Goal: Information Seeking & Learning: Learn about a topic

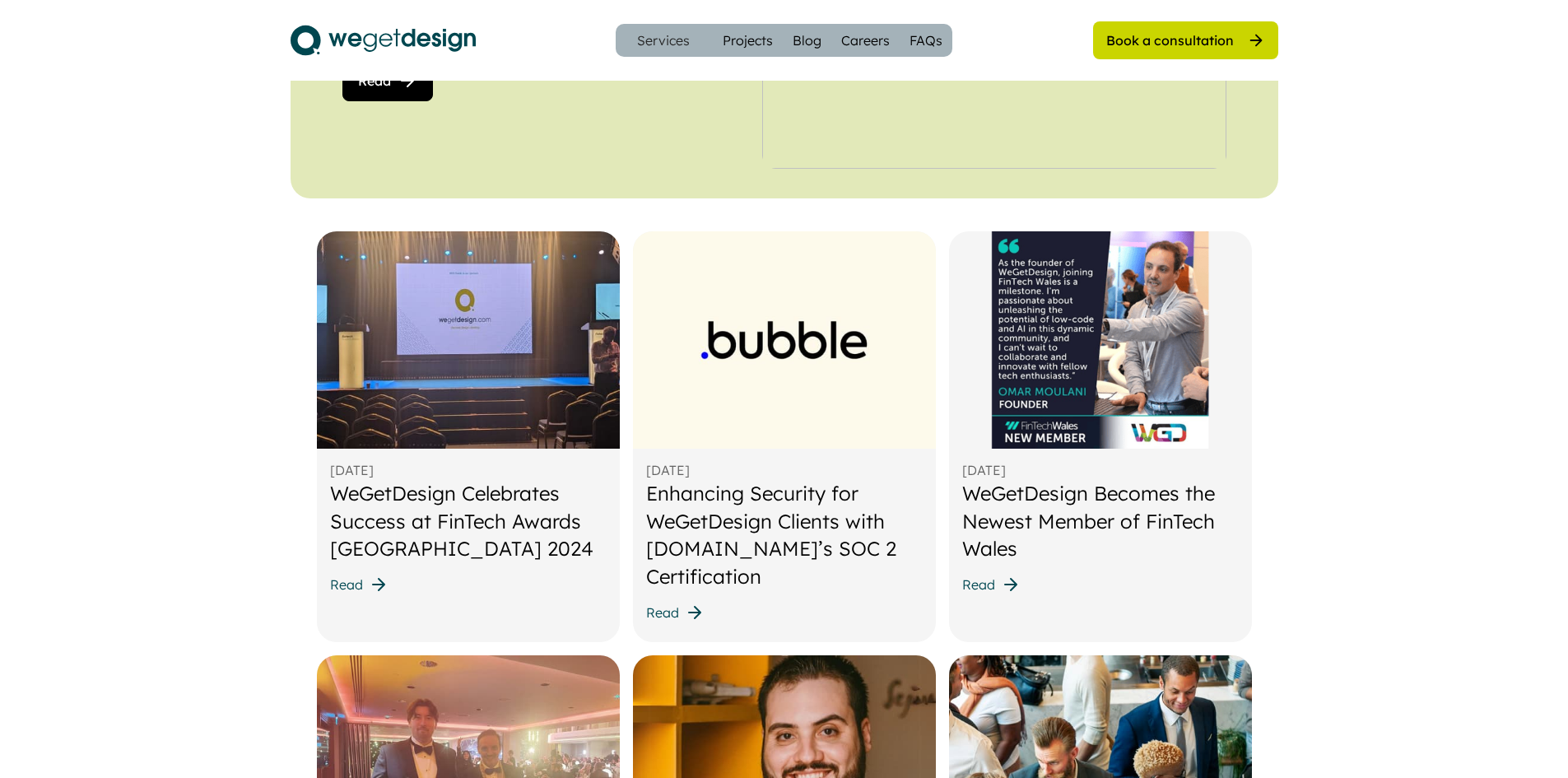
scroll to position [394, 0]
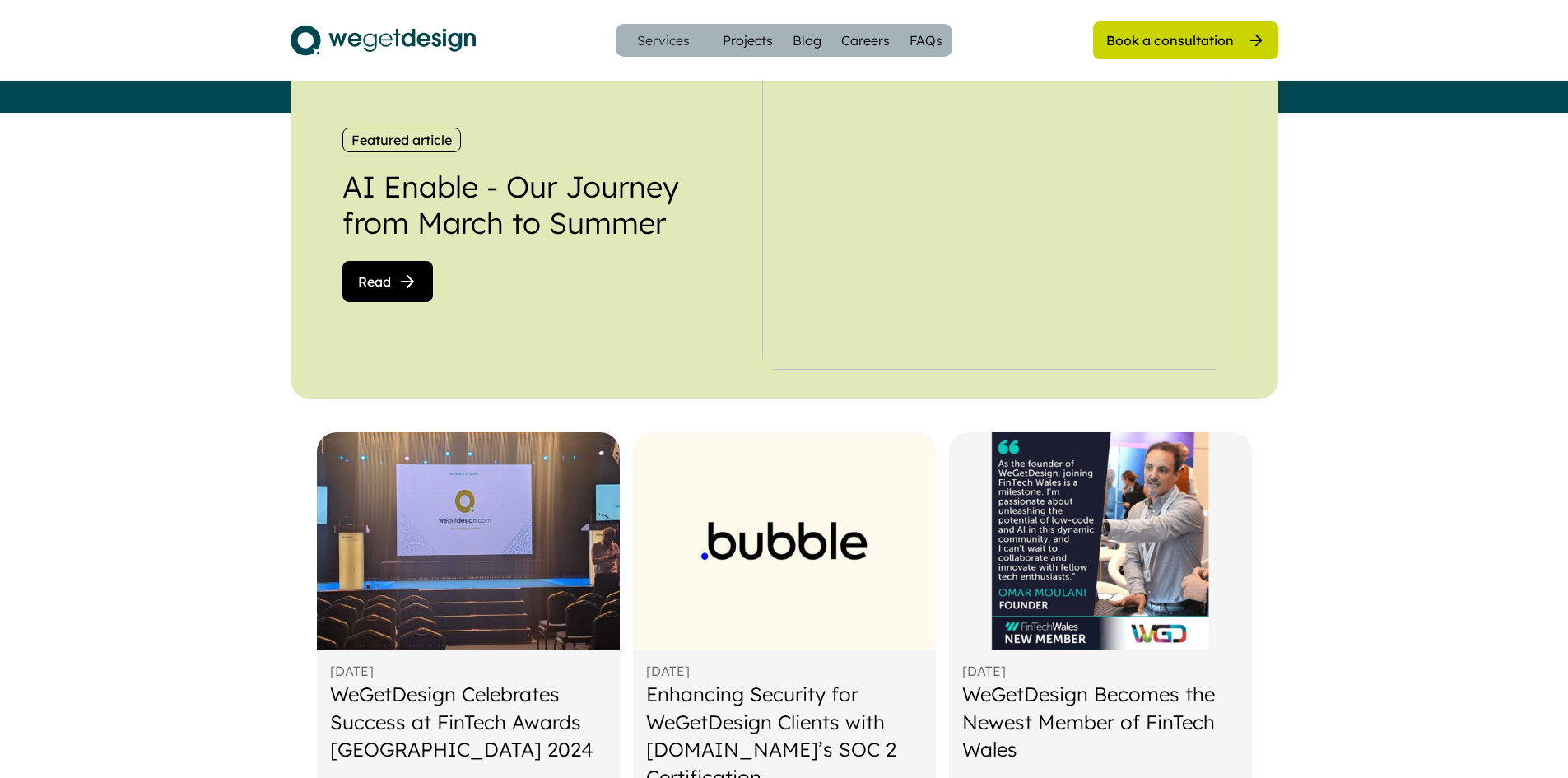
click at [941, 268] on img at bounding box center [994, 215] width 464 height 310
click at [413, 278] on icon at bounding box center [407, 281] width 20 height 20
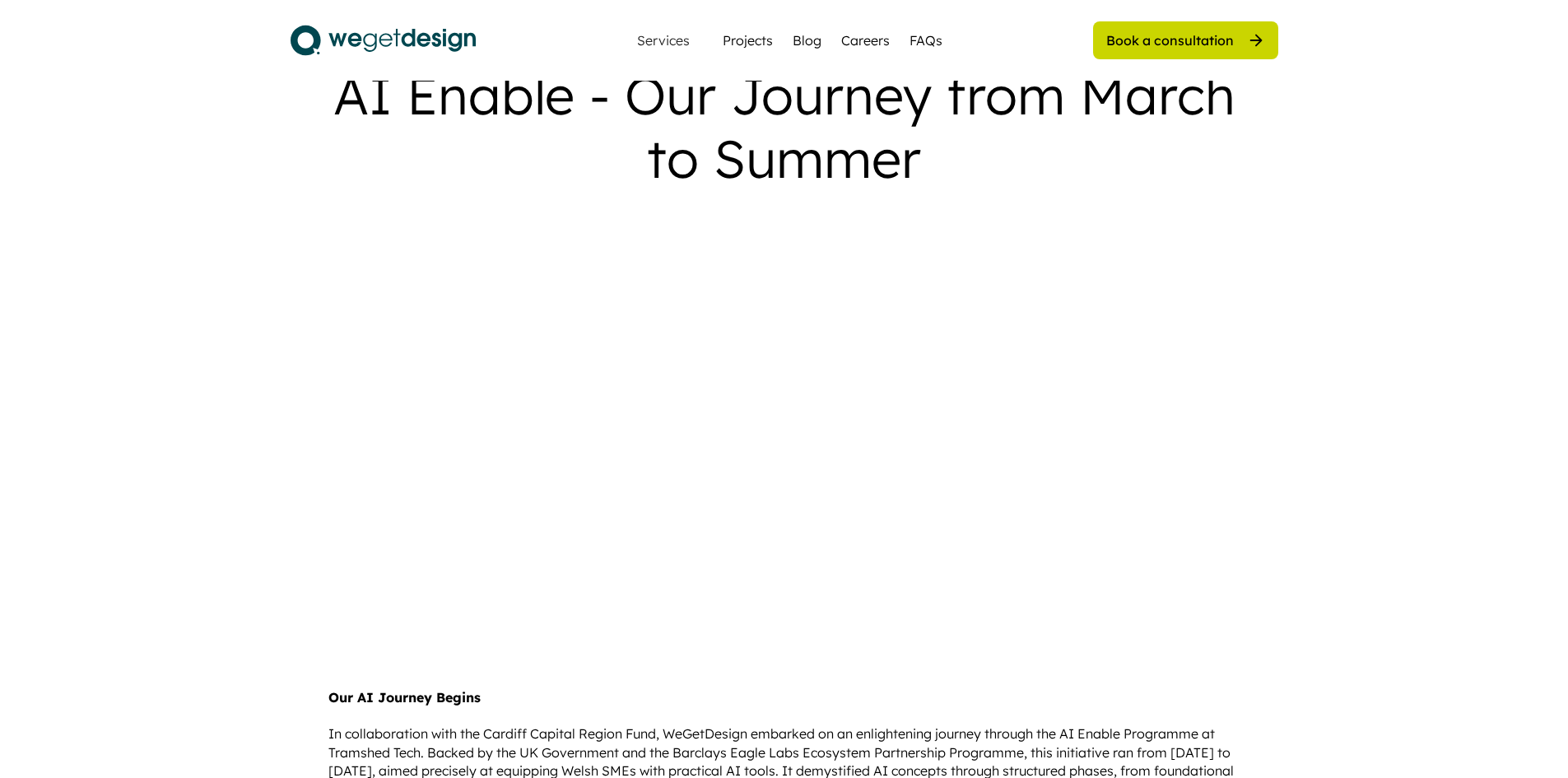
scroll to position [82, 0]
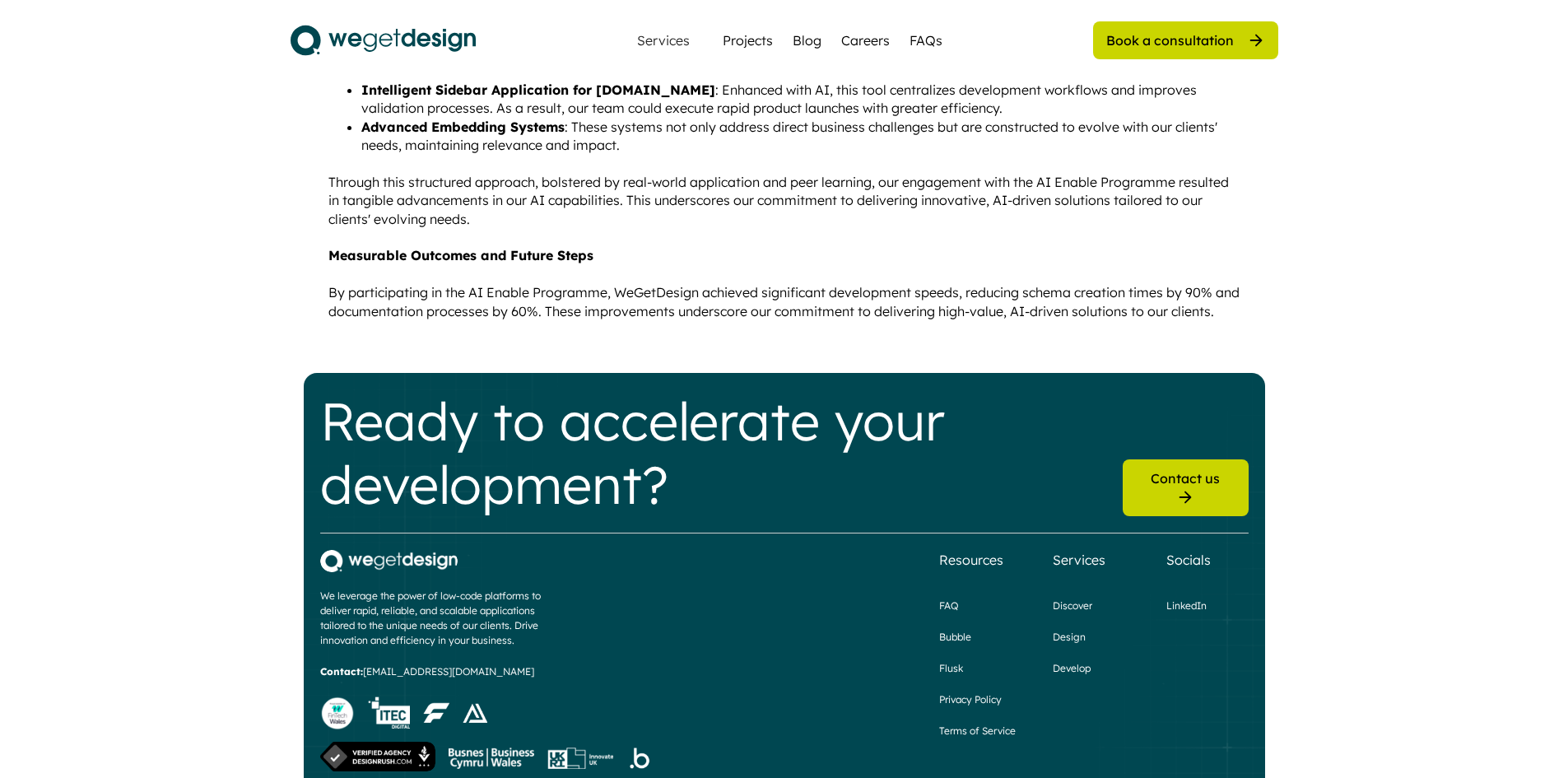
scroll to position [1381, 0]
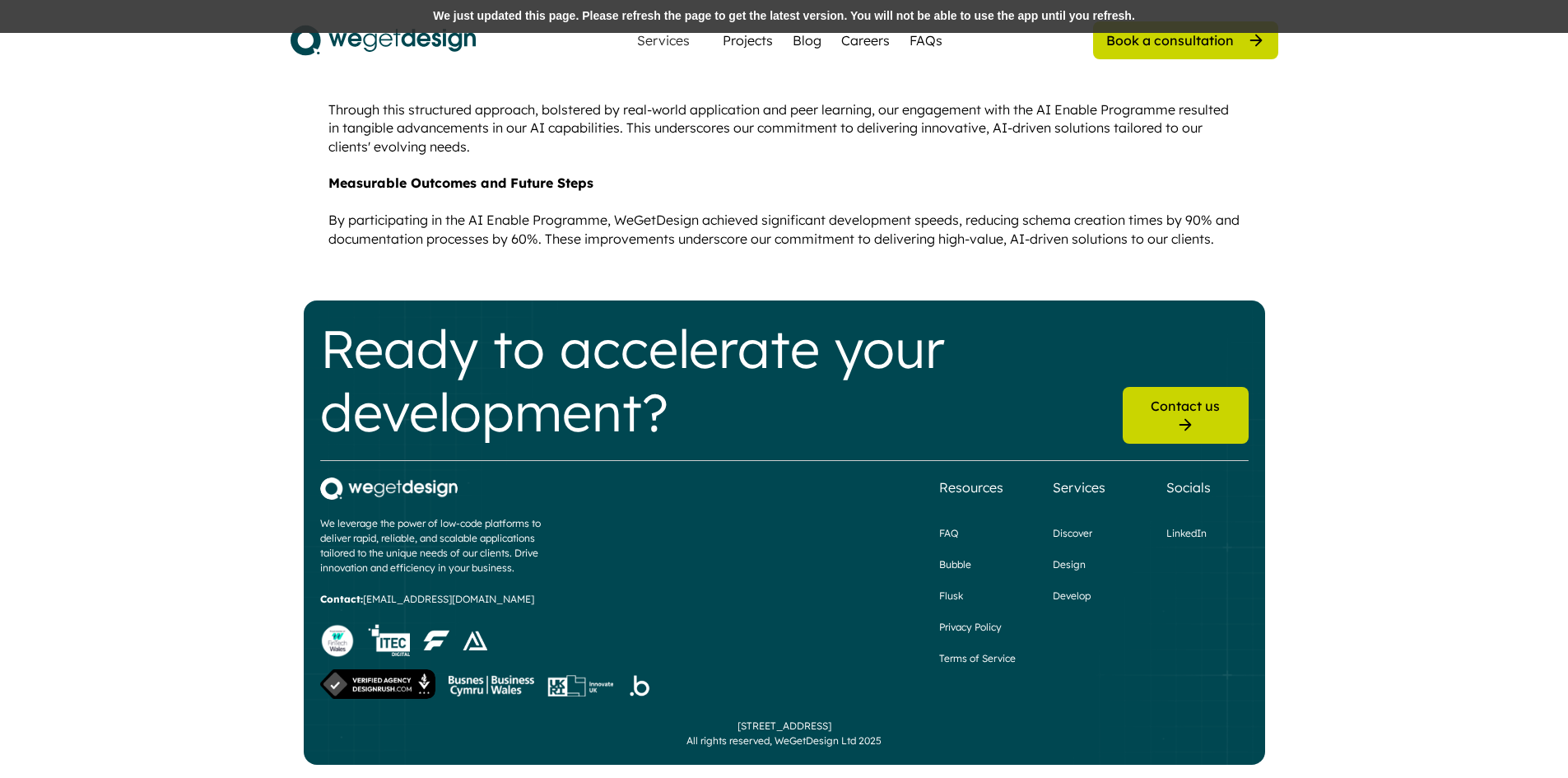
click at [570, 9] on div "We just updated this page. Please refresh the page to get the latest version. Y…" at bounding box center [784, 16] width 1568 height 33
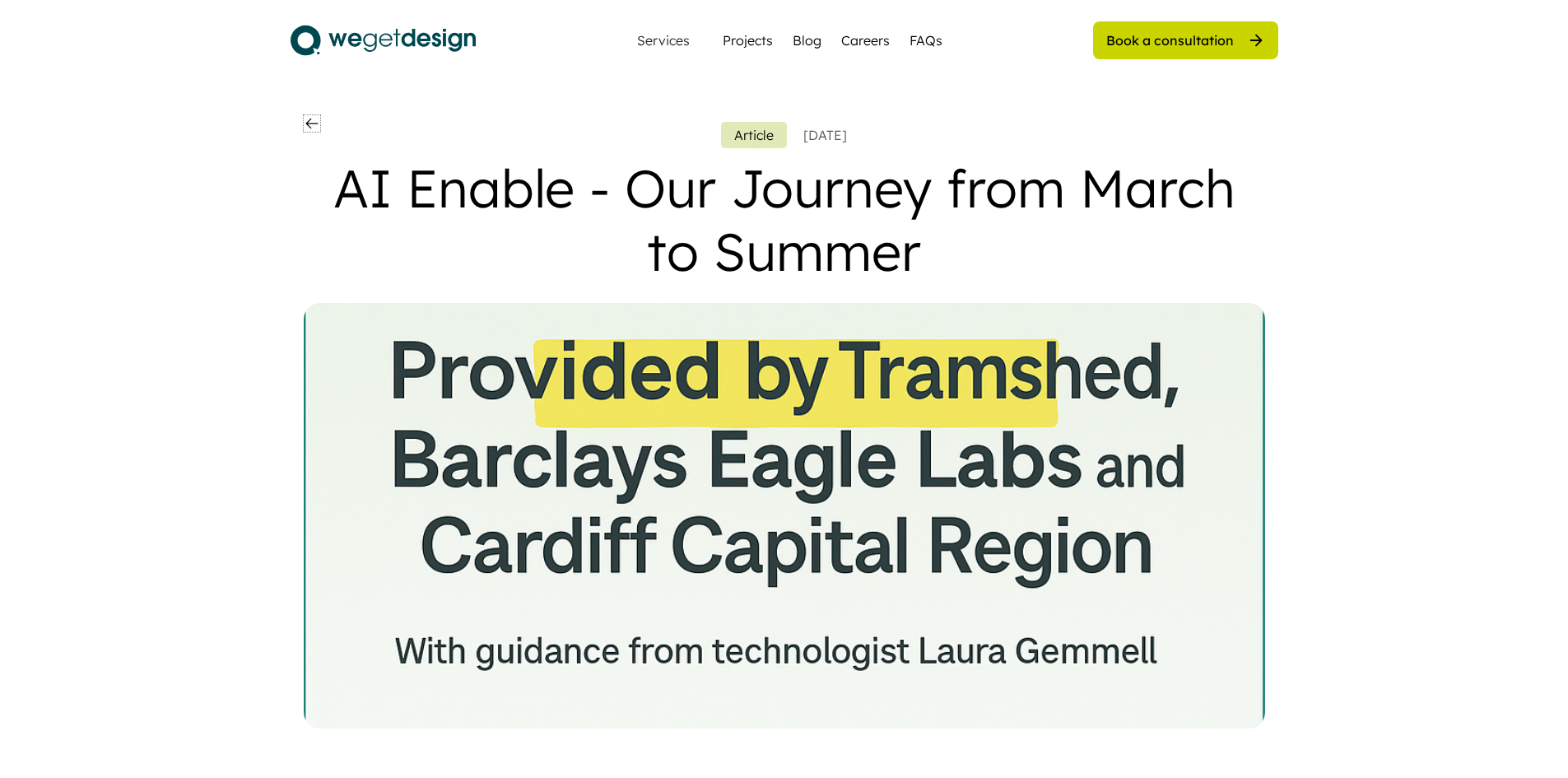
click at [315, 128] on icon at bounding box center [312, 123] width 16 height 16
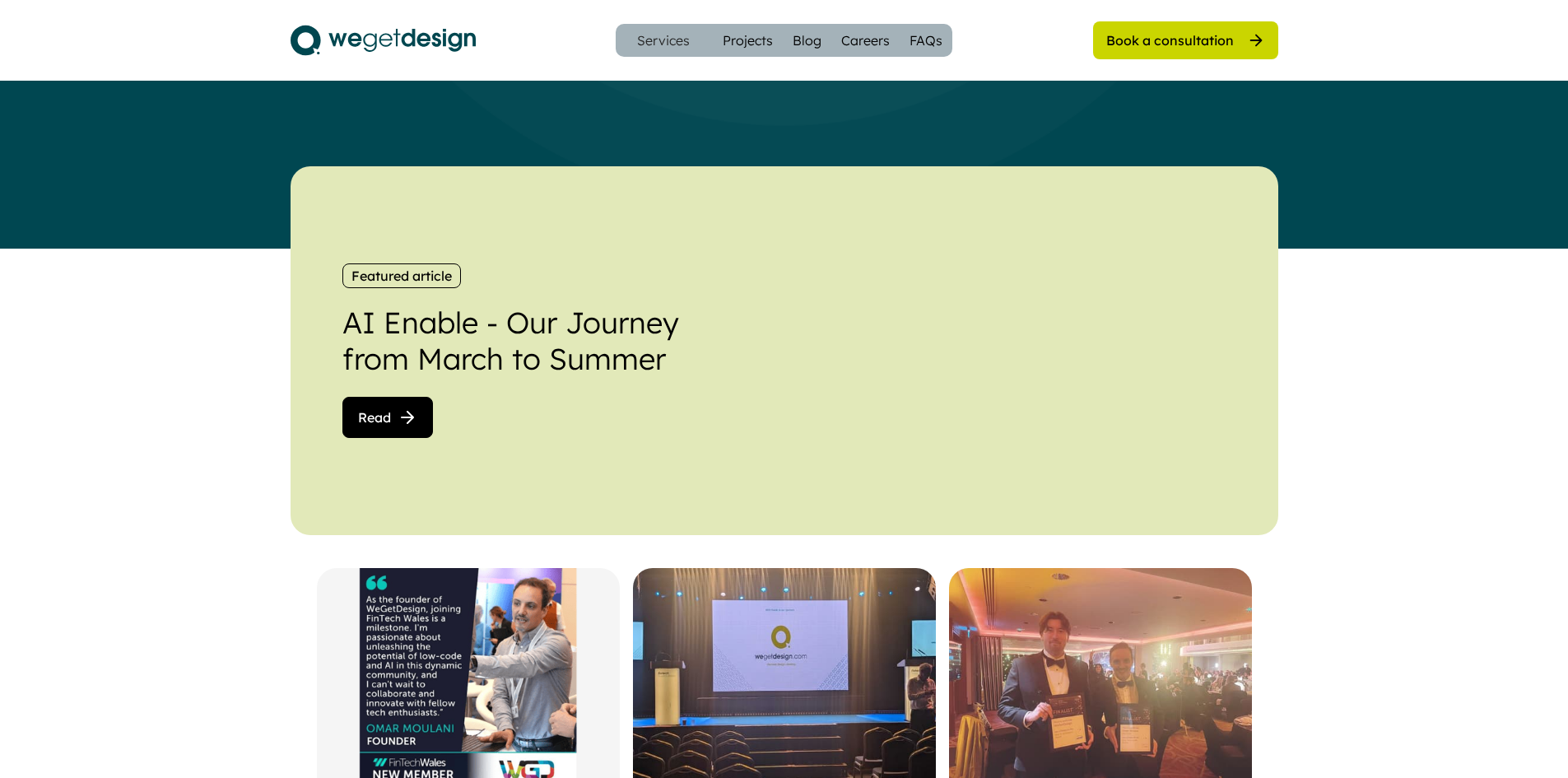
scroll to position [230, 0]
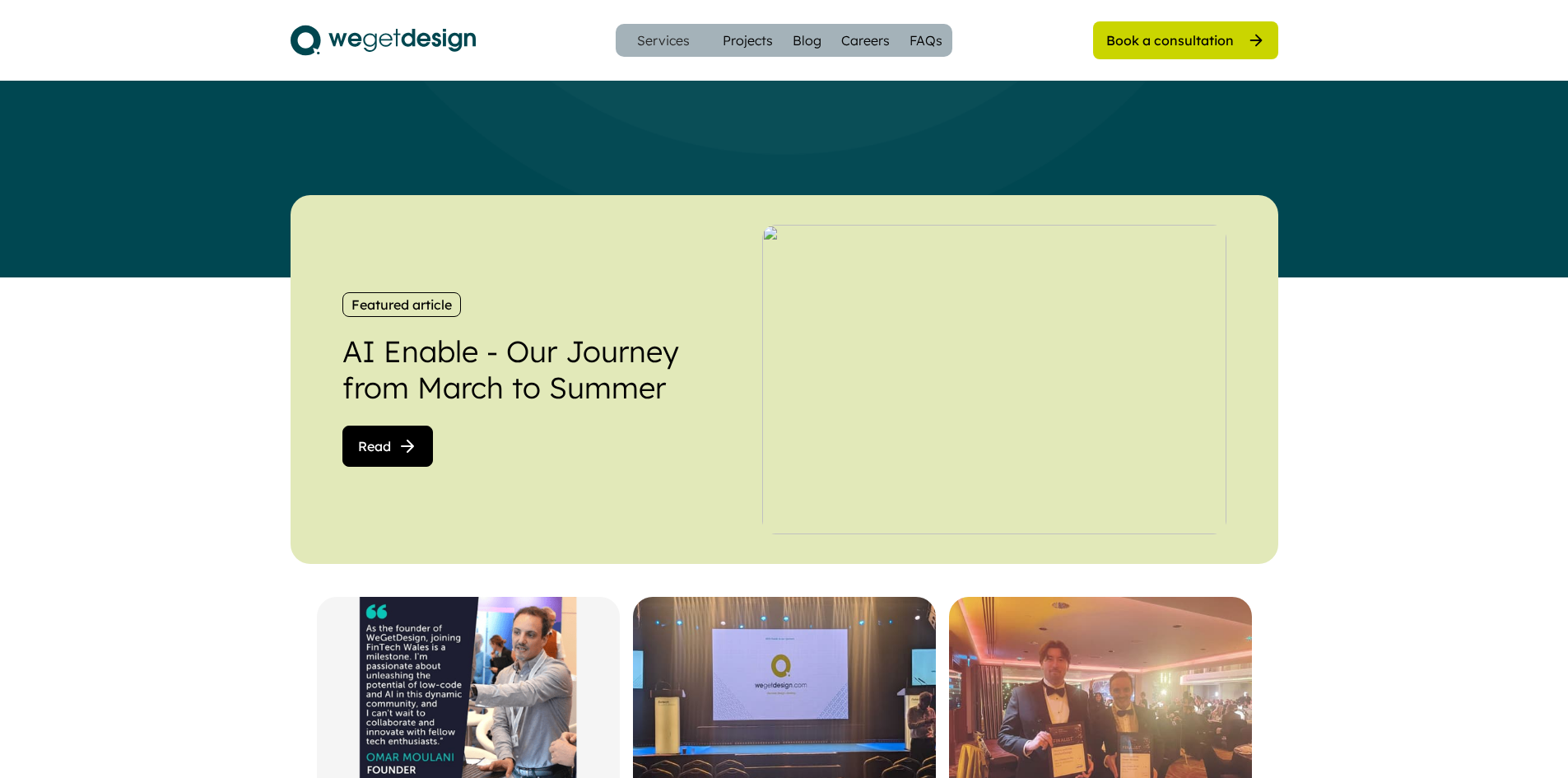
click at [402, 432] on button "Read" at bounding box center [387, 446] width 91 height 41
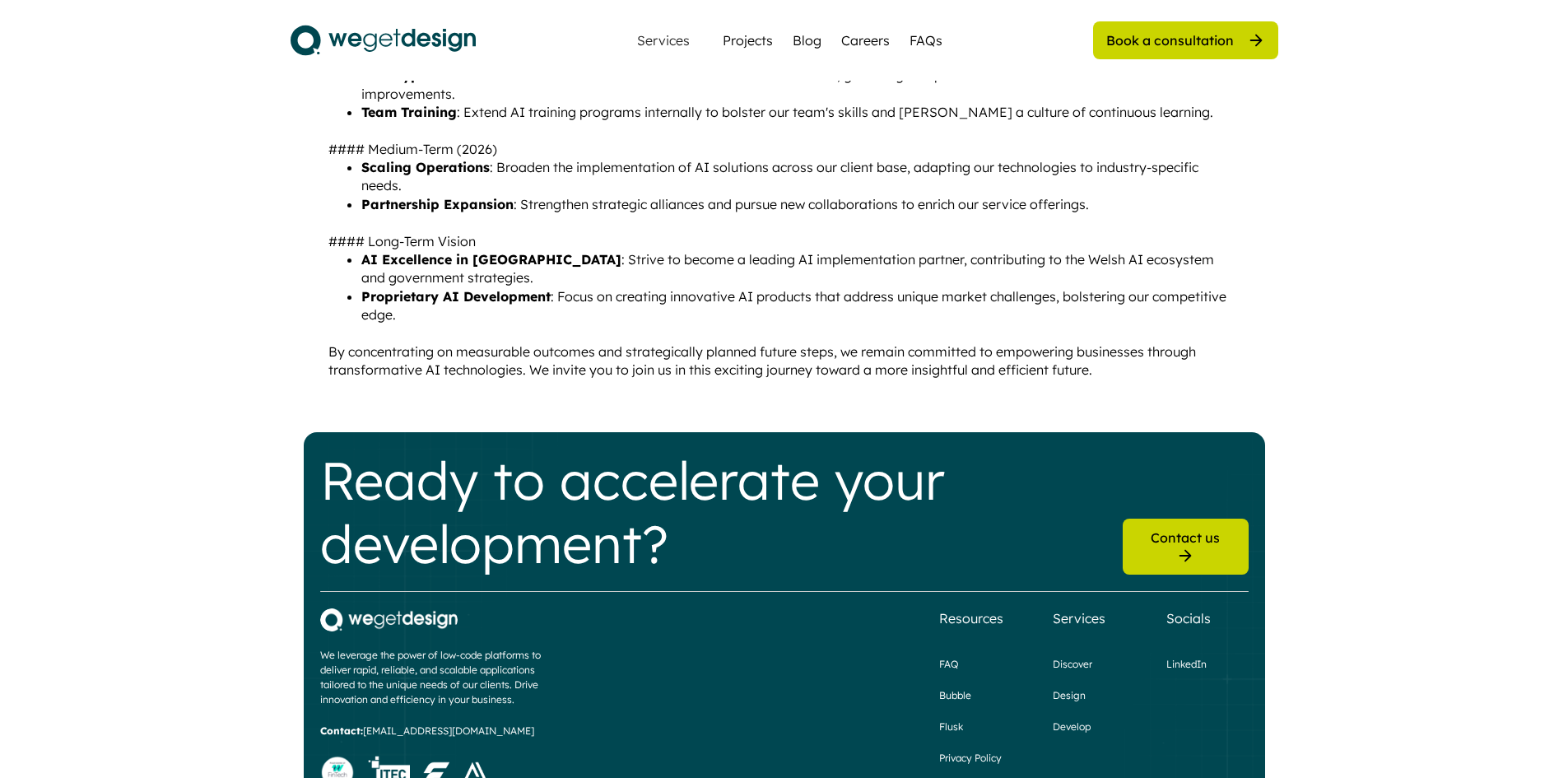
scroll to position [1647, 0]
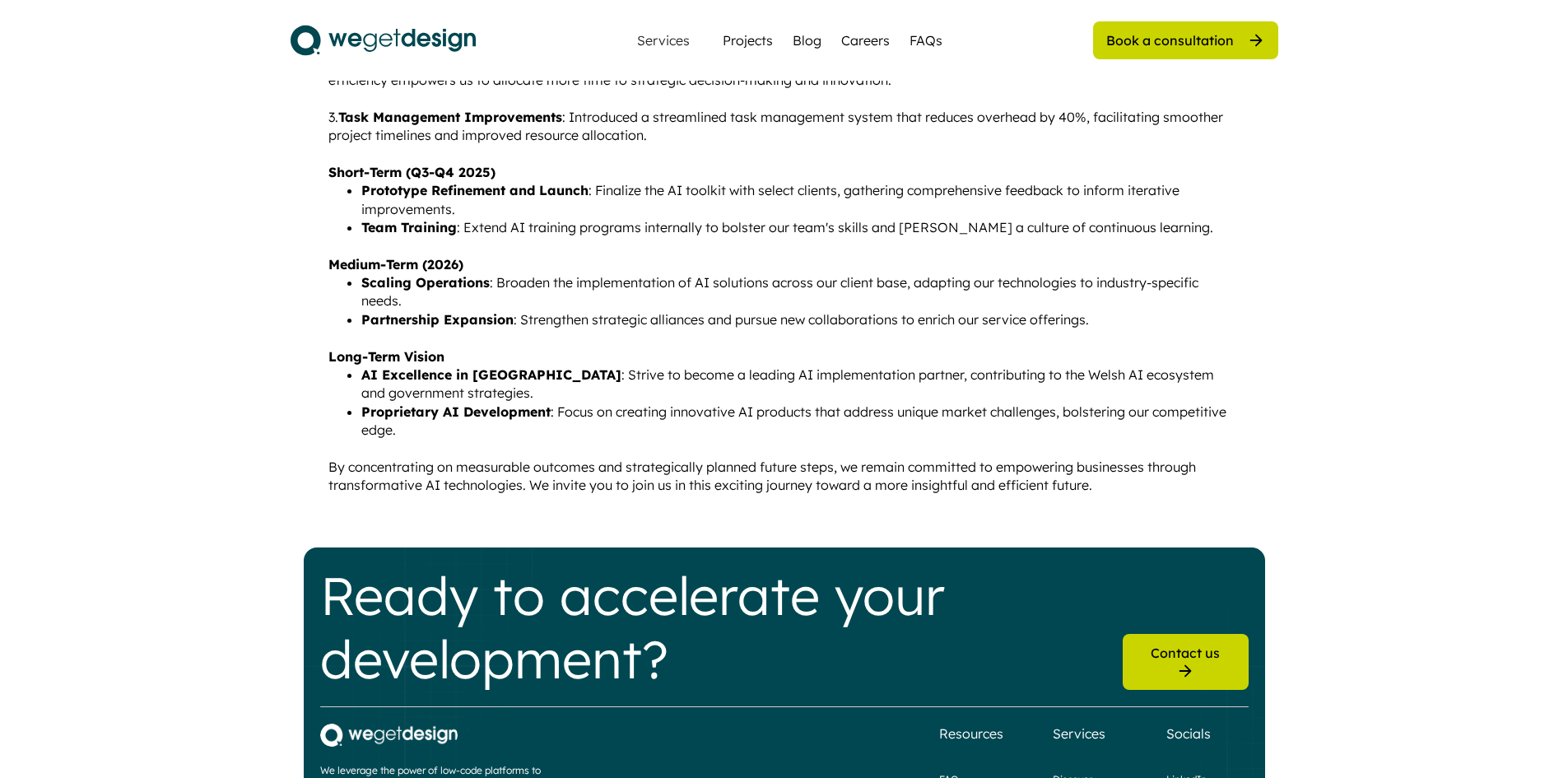
scroll to position [1482, 0]
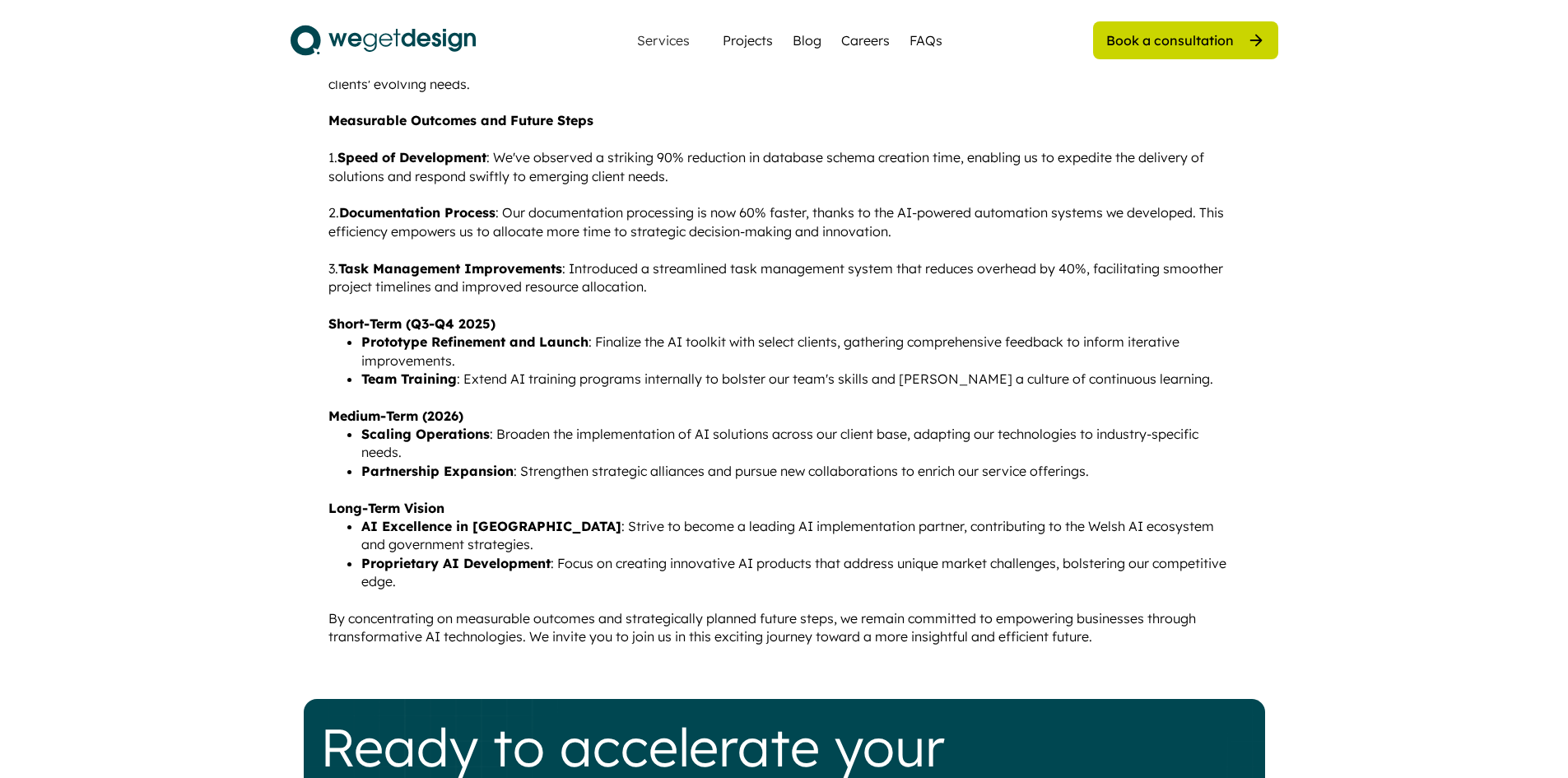
scroll to position [1400, 0]
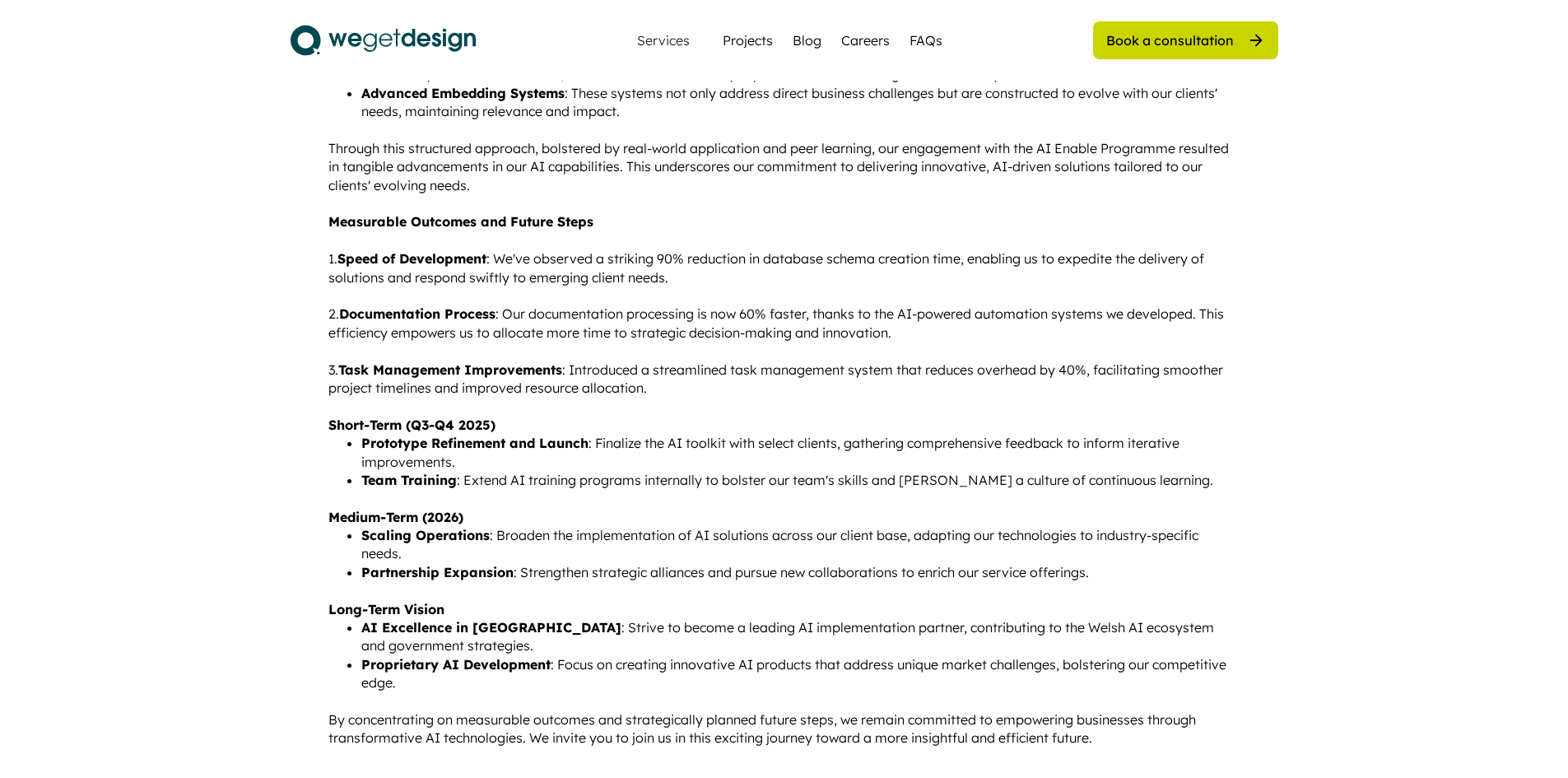
scroll to position [1482, 0]
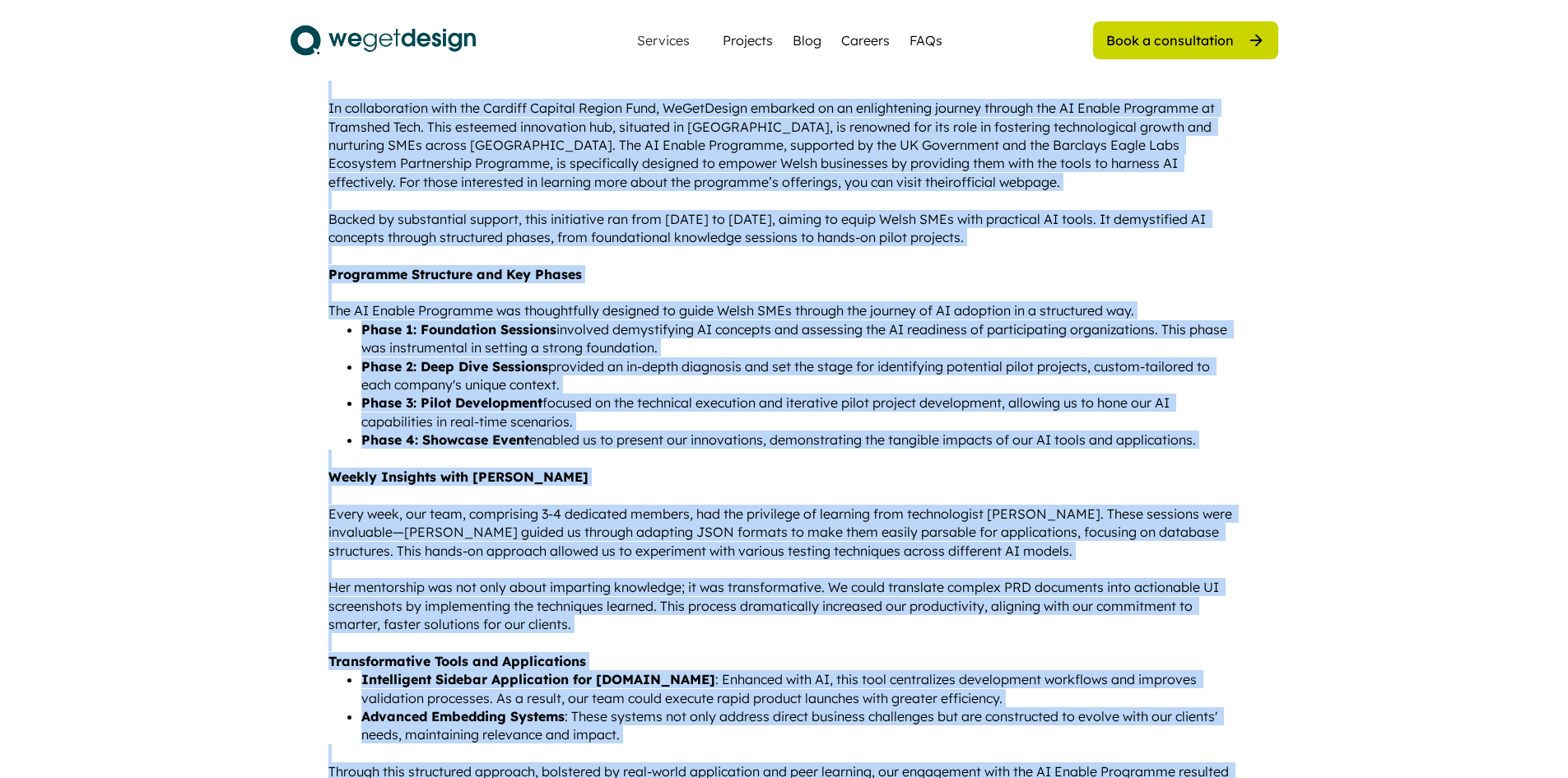
scroll to position [494, 0]
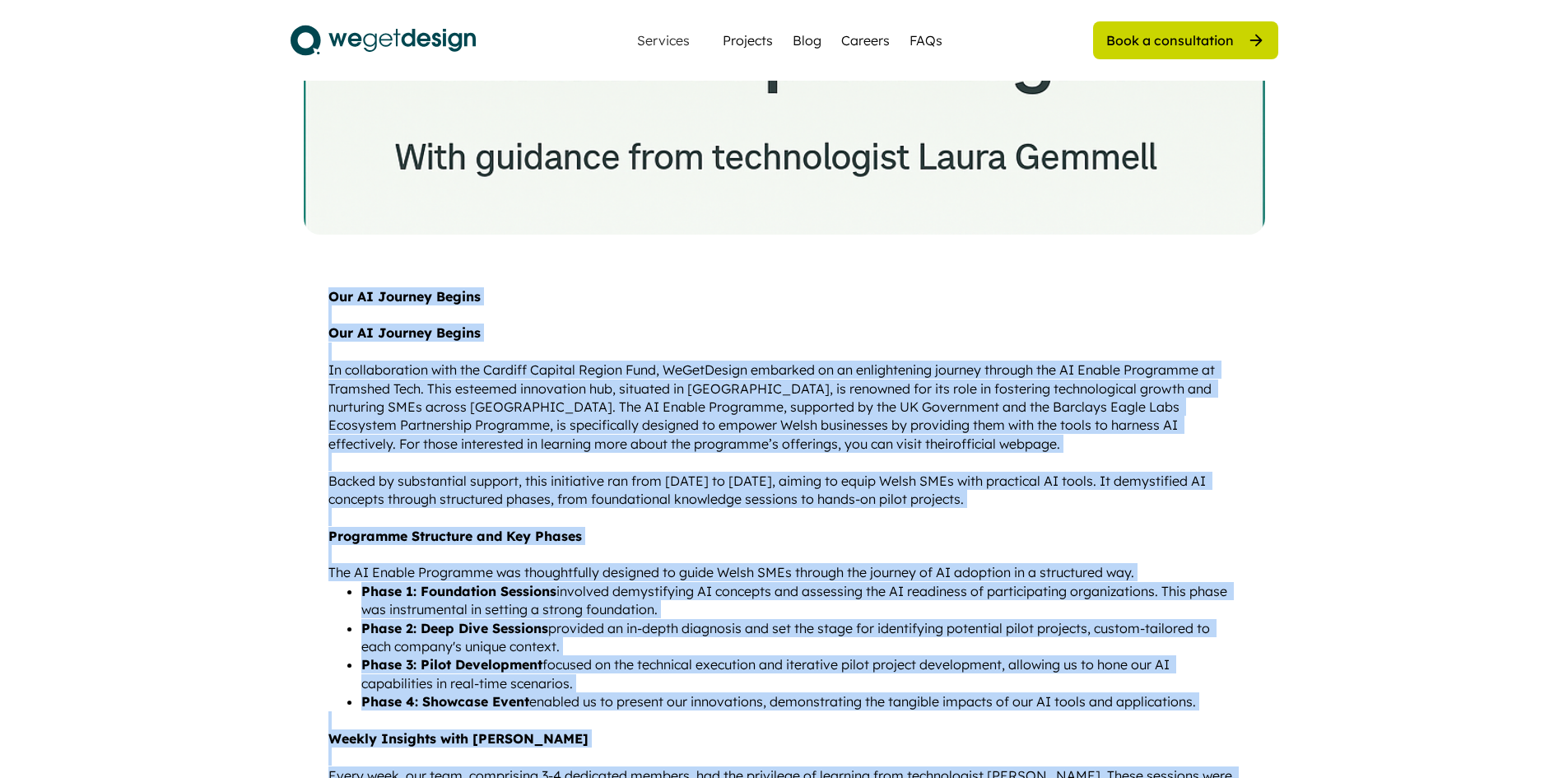
drag, startPoint x: 1164, startPoint y: 691, endPoint x: 325, endPoint y: 291, distance: 929.5
copy div "Lor IP Dolorsi Ametco Adi EL Seddoei Tempor In utlaboreetdol magn ali Enimadm V…"
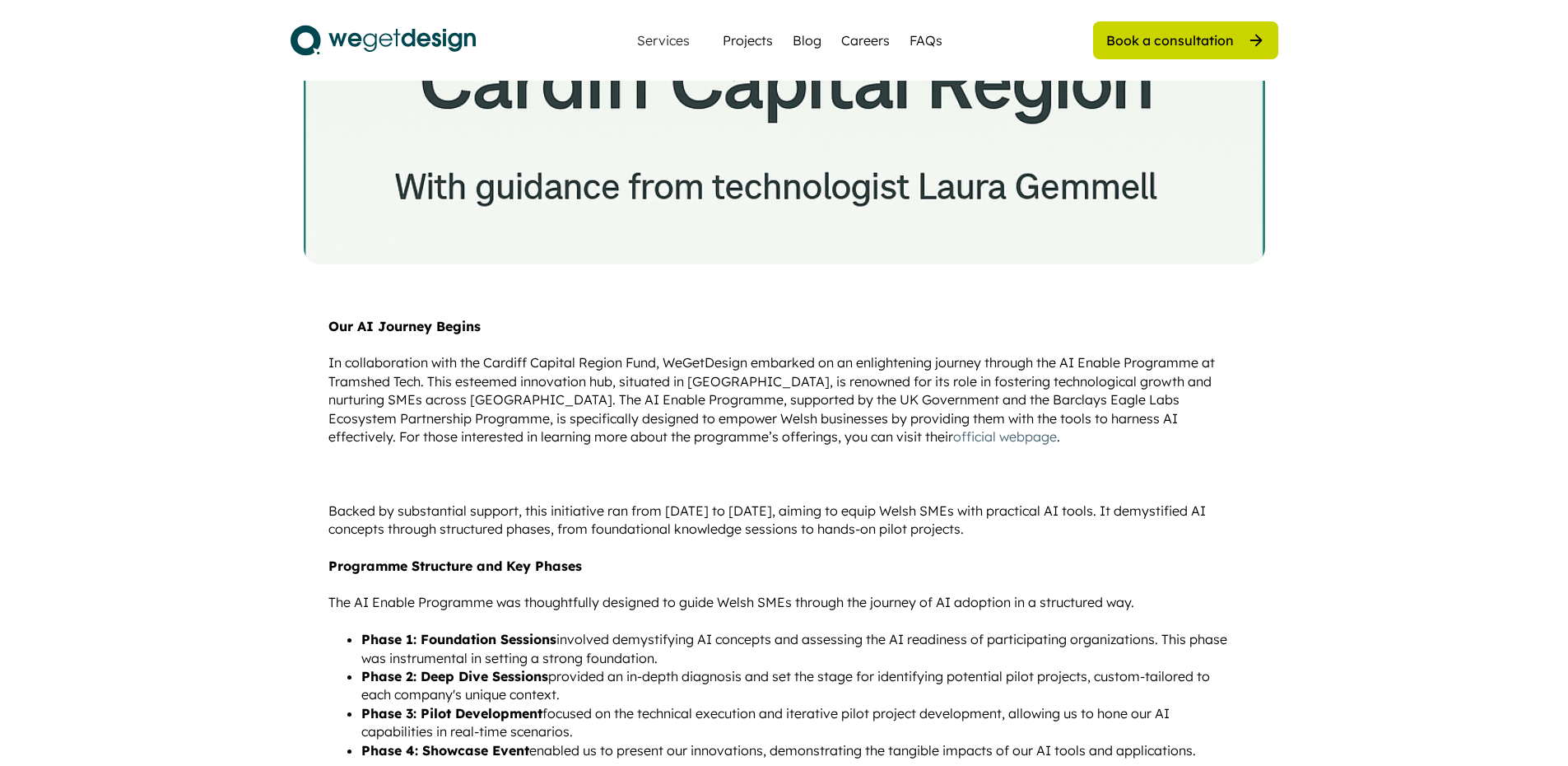
scroll to position [741, 0]
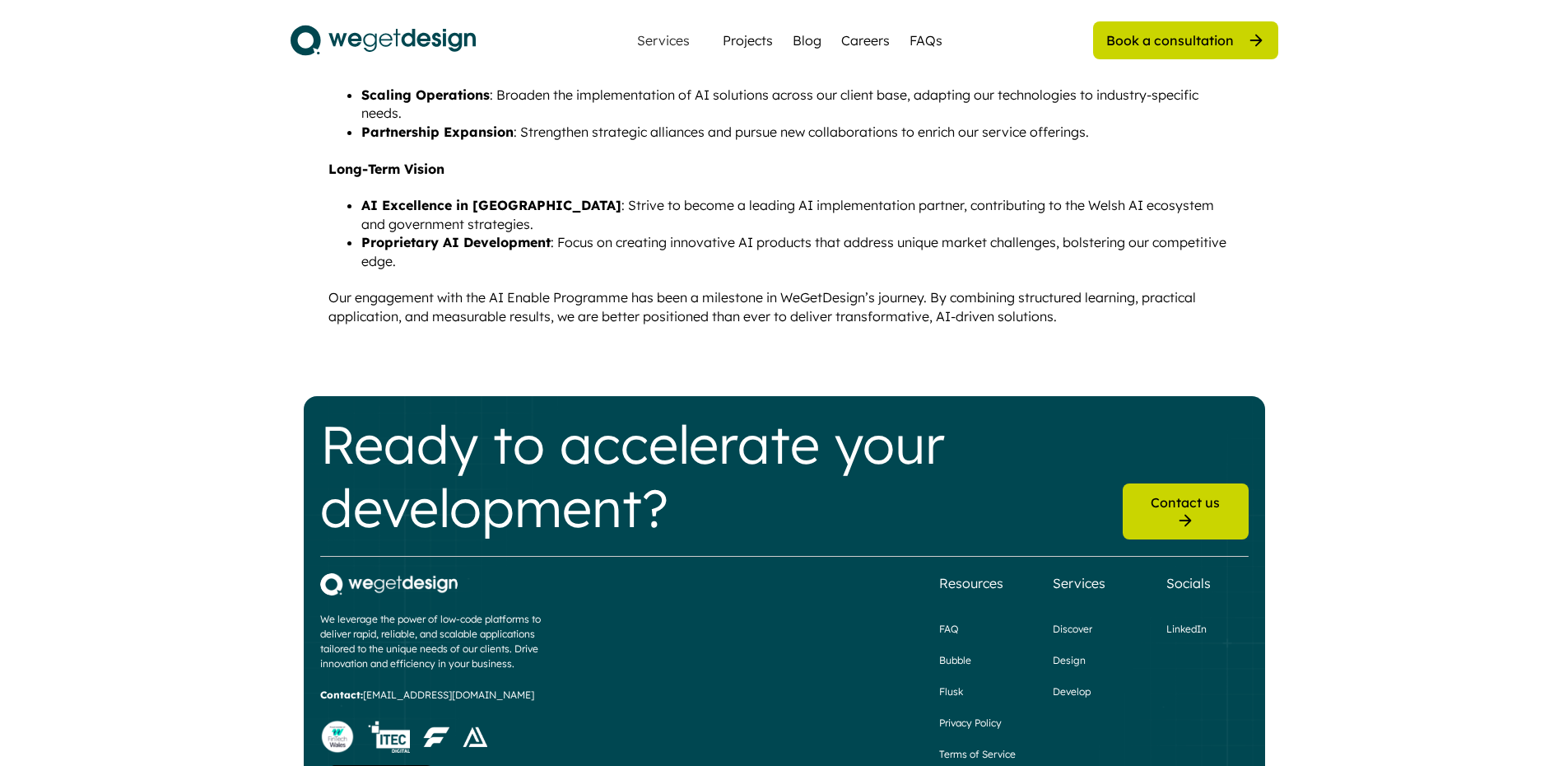
scroll to position [1894, 0]
click at [817, 37] on div "Blog" at bounding box center [807, 40] width 29 height 20
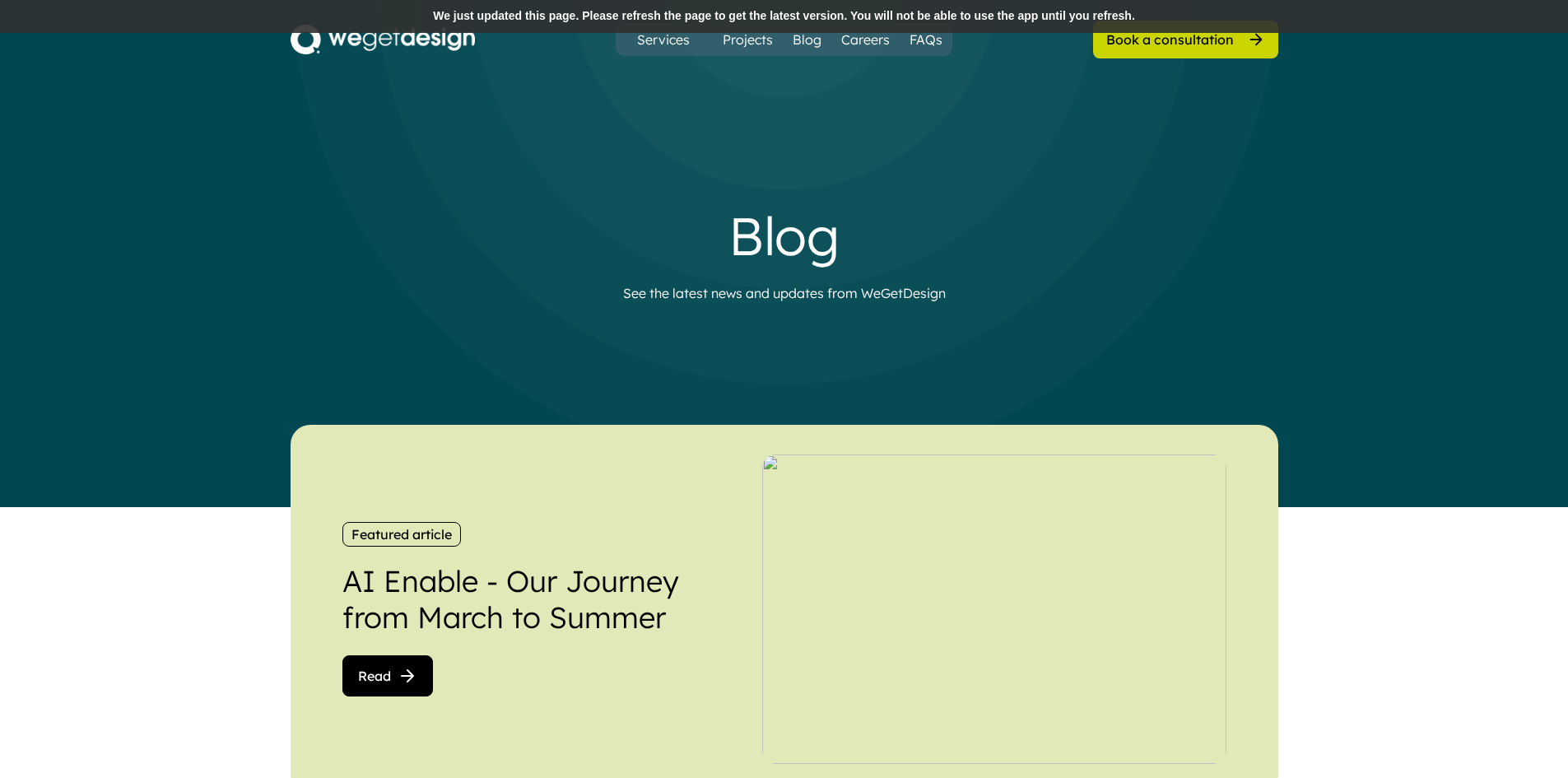
click at [296, 14] on div "We just updated this page. Please refresh the page to get the latest version. Y…" at bounding box center [784, 16] width 1568 height 33
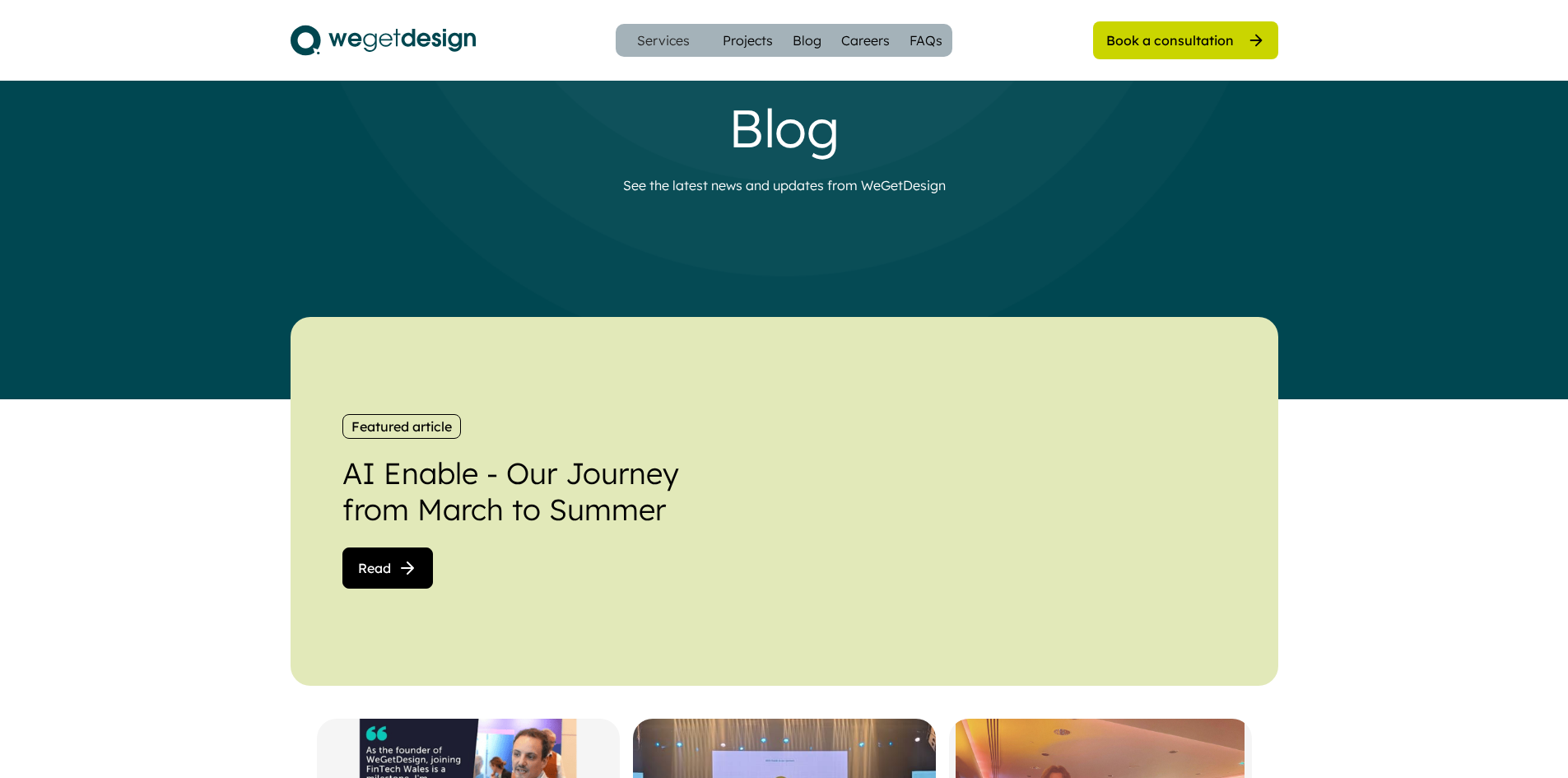
scroll to position [335, 0]
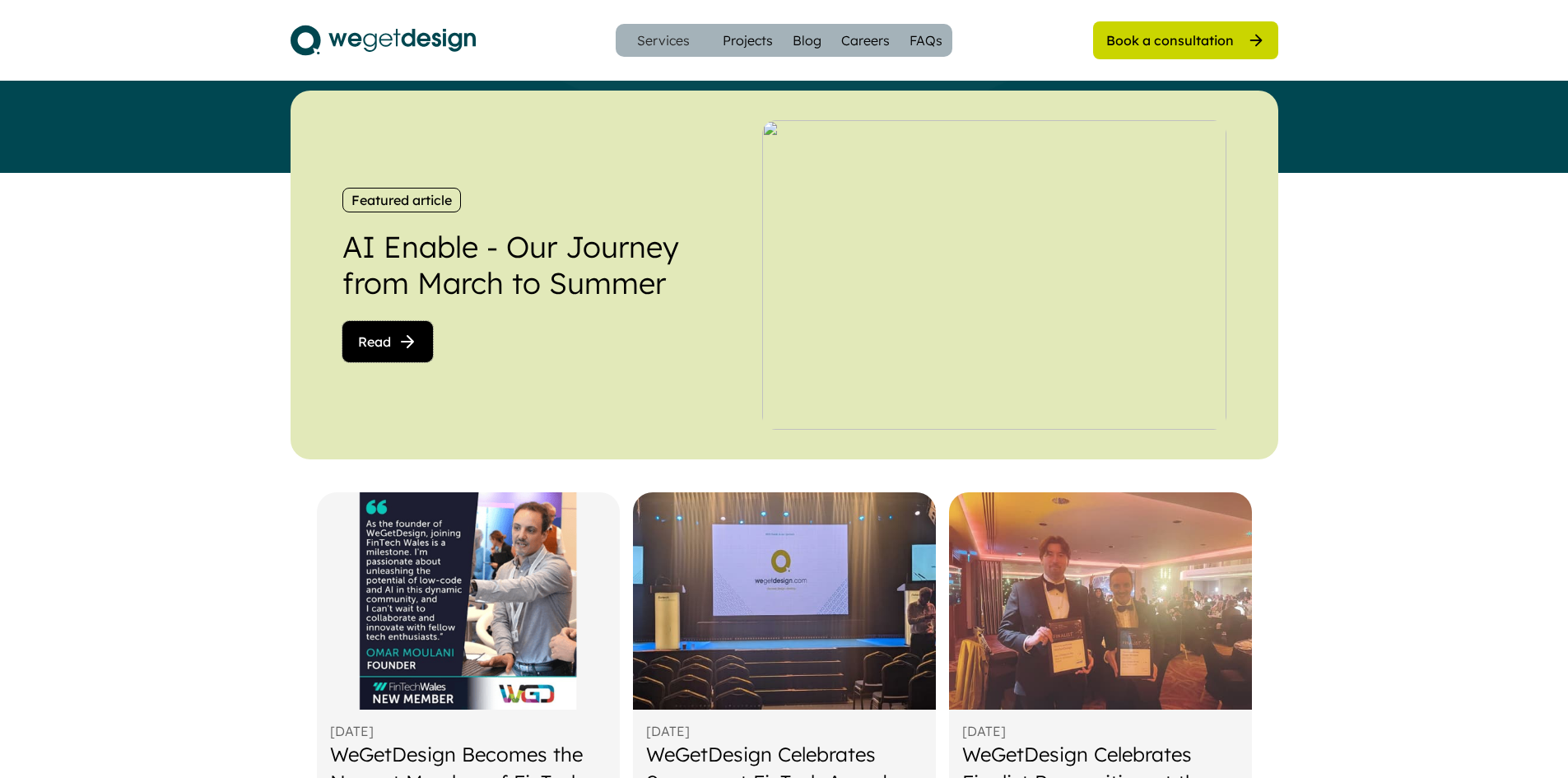
click at [401, 345] on icon at bounding box center [407, 341] width 20 height 20
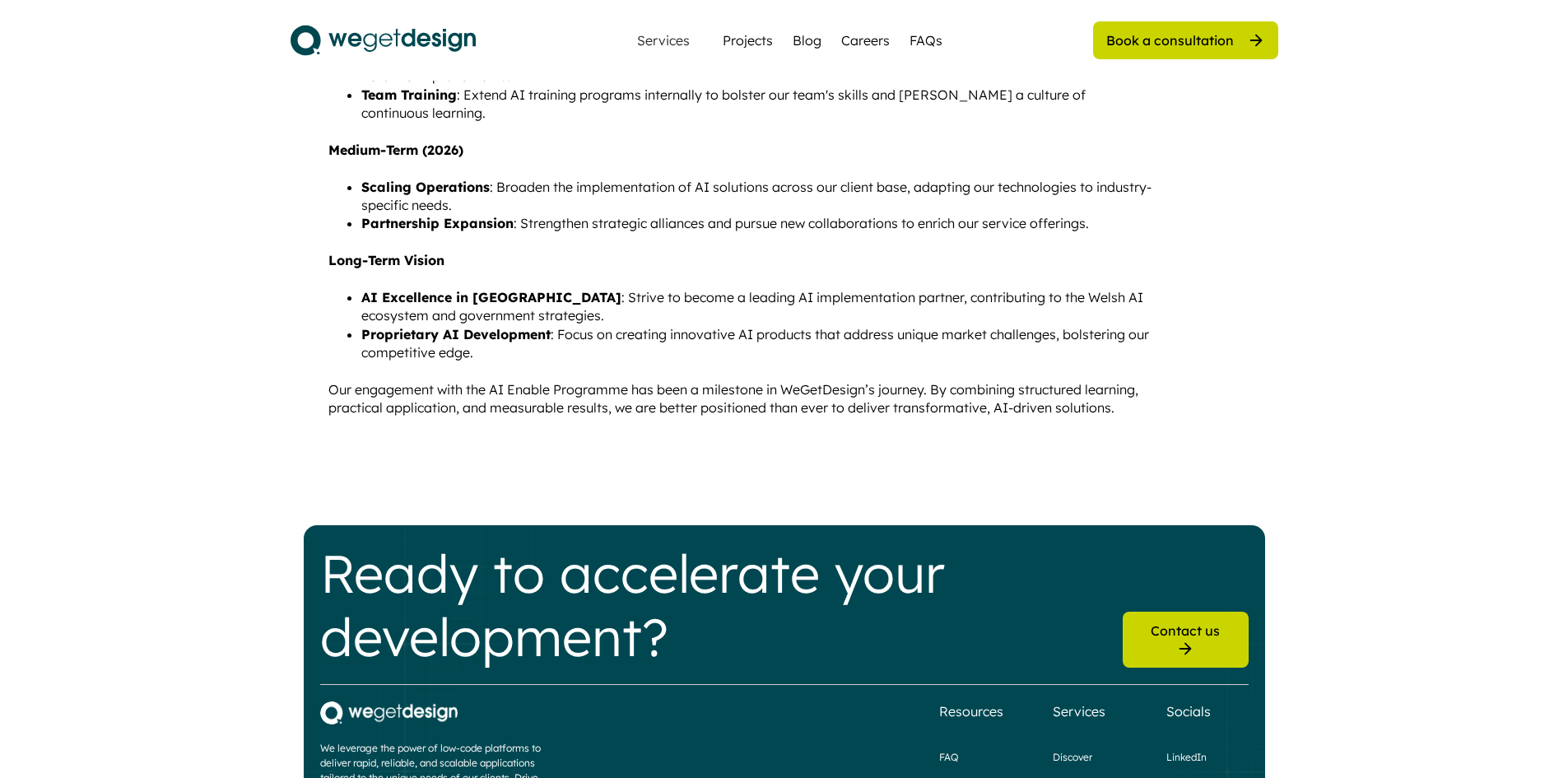
scroll to position [1690, 0]
